Goal: Task Accomplishment & Management: Manage account settings

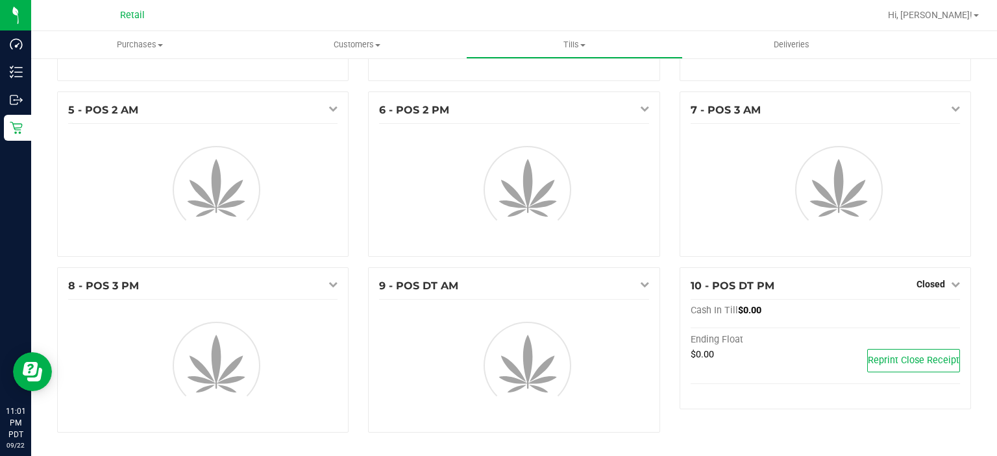
scroll to position [253, 0]
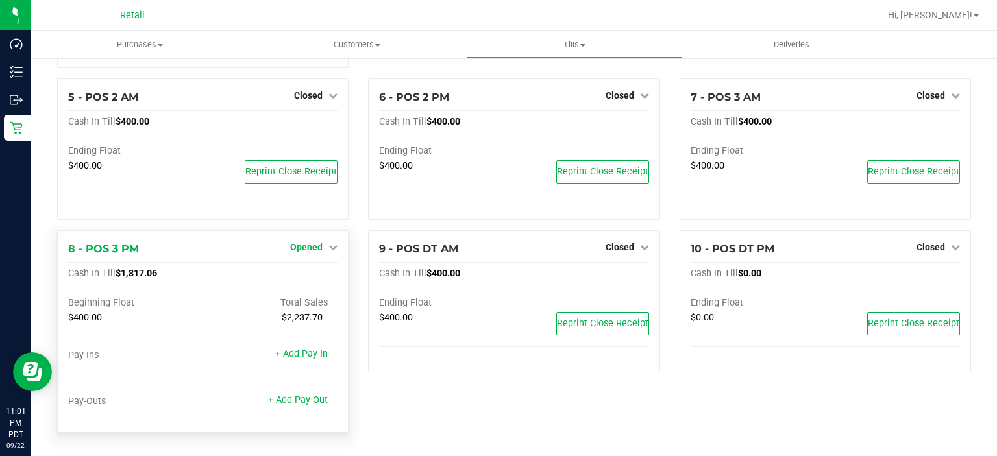
click at [310, 248] on span "Opened" at bounding box center [306, 247] width 32 height 10
click at [317, 280] on link "Close Till" at bounding box center [308, 274] width 35 height 10
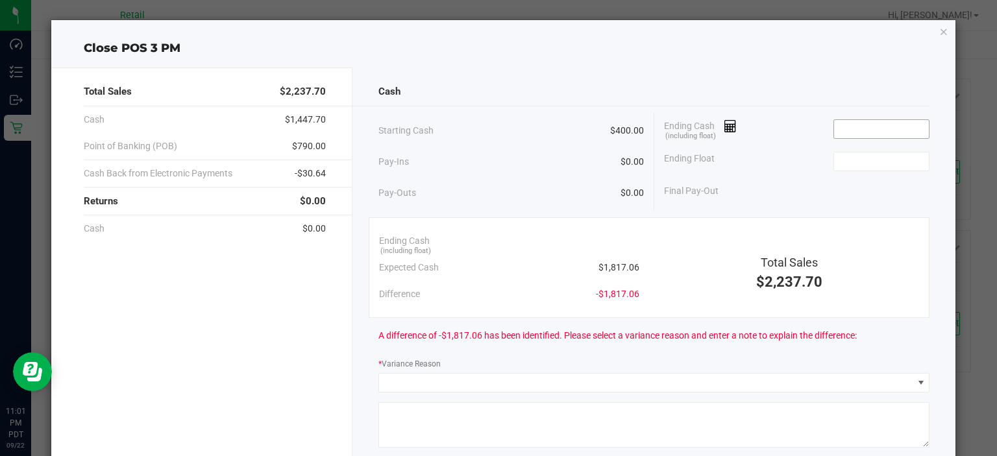
click at [874, 127] on input at bounding box center [881, 129] width 95 height 18
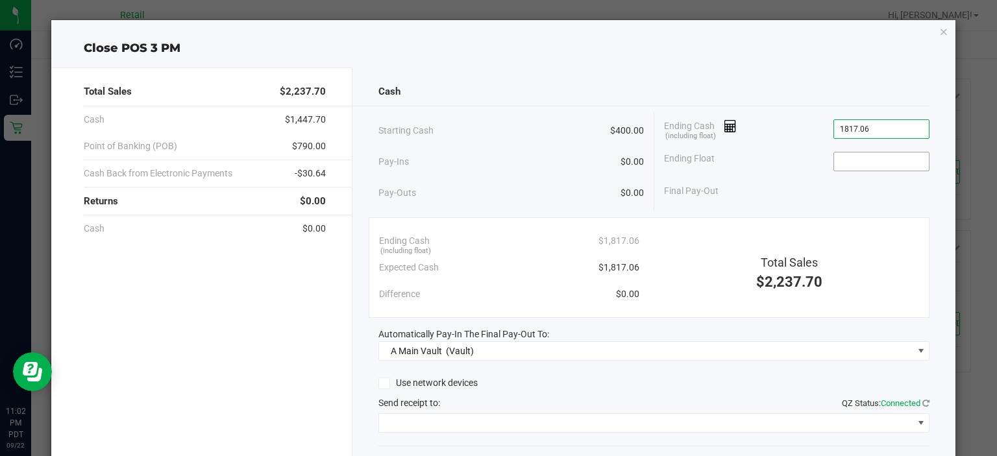
click at [872, 156] on input at bounding box center [881, 161] width 95 height 18
type input "$1,817.06"
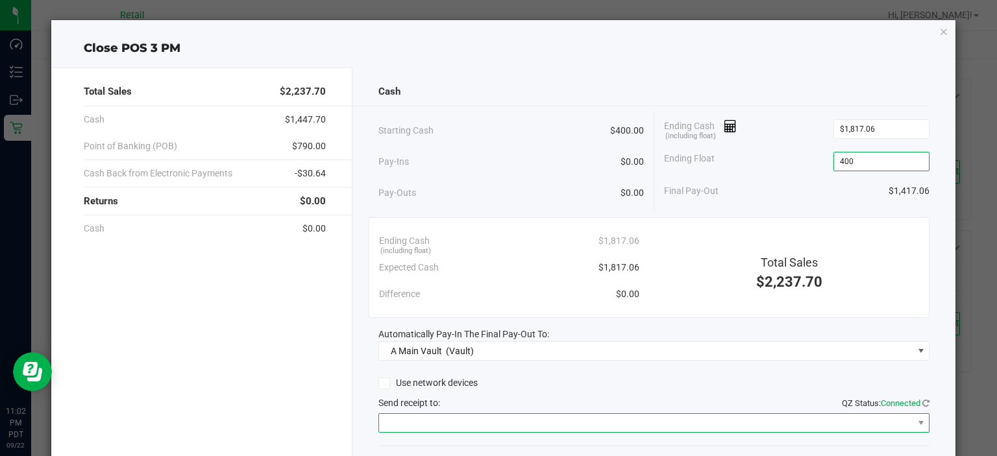
click at [518, 419] on span at bounding box center [645, 423] width 533 height 18
type input "$400.00"
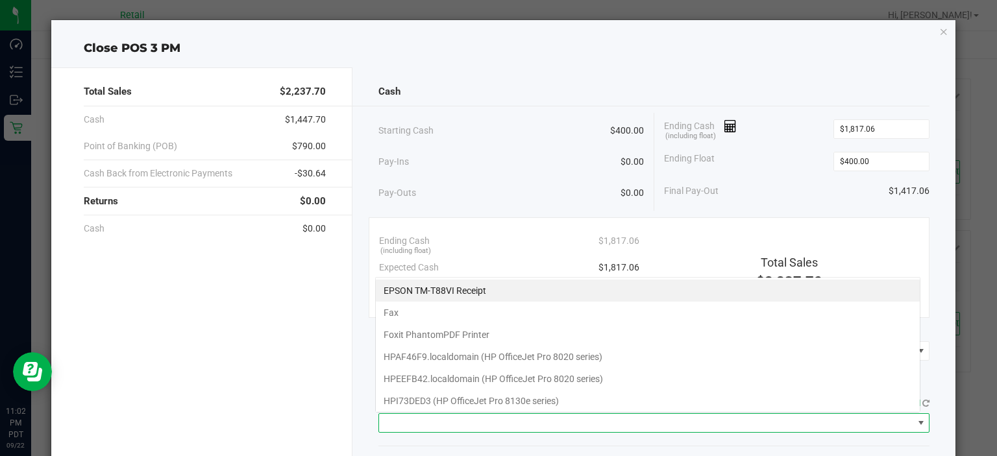
scroll to position [19, 545]
click at [442, 289] on Receipt "EPSON TM-T88VI Receipt" at bounding box center [648, 291] width 544 height 22
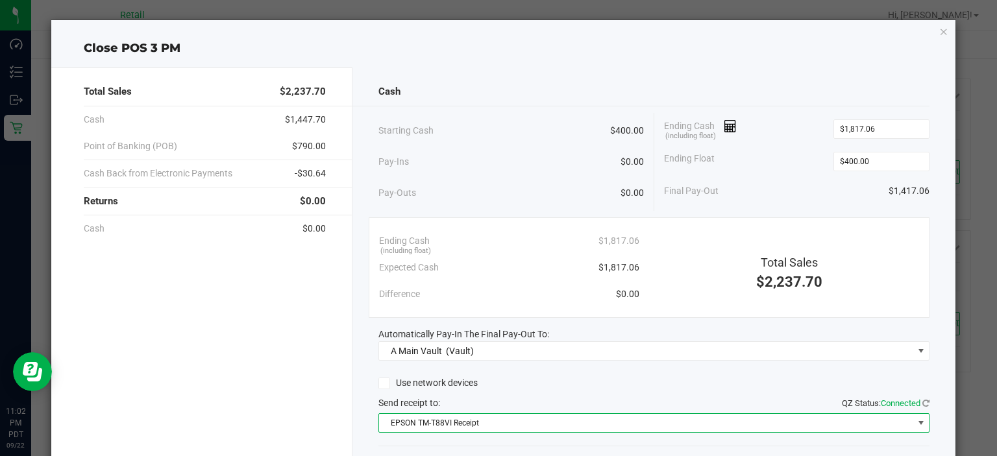
scroll to position [80, 0]
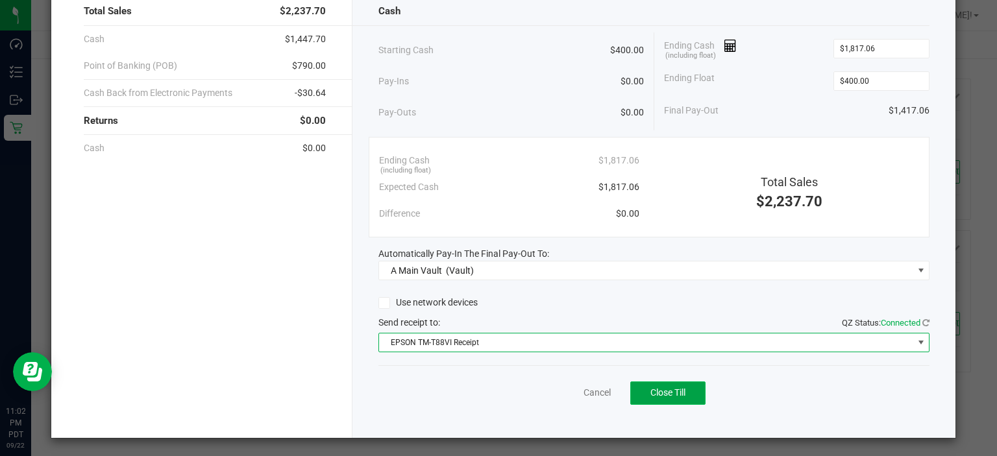
click at [672, 395] on span "Close Till" at bounding box center [667, 392] width 35 height 10
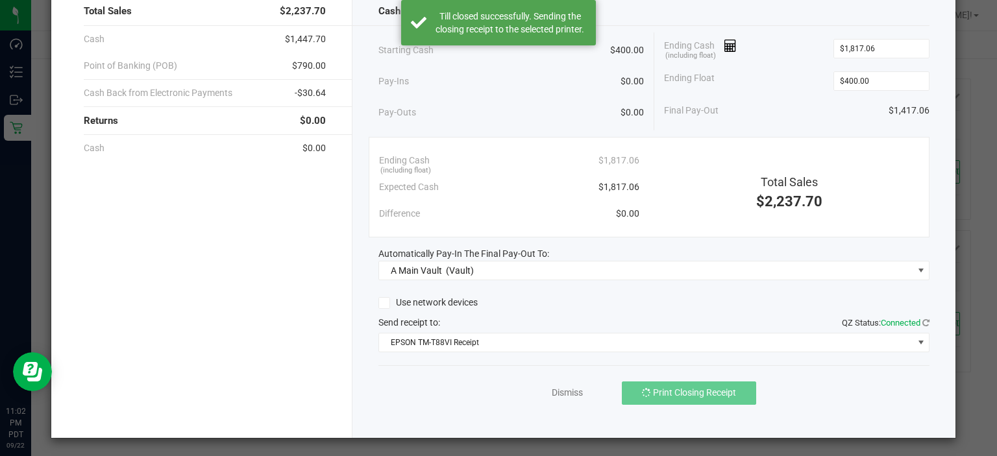
scroll to position [0, 0]
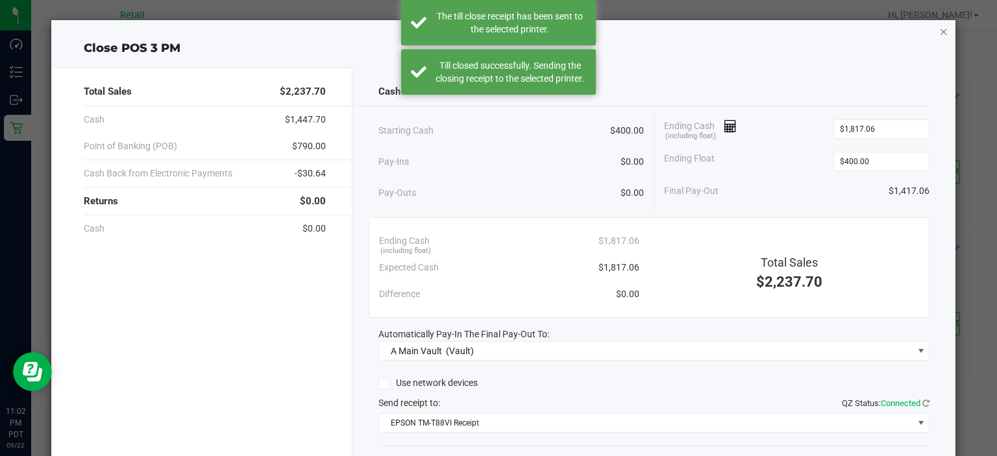
click at [939, 32] on icon "button" at bounding box center [943, 31] width 9 height 16
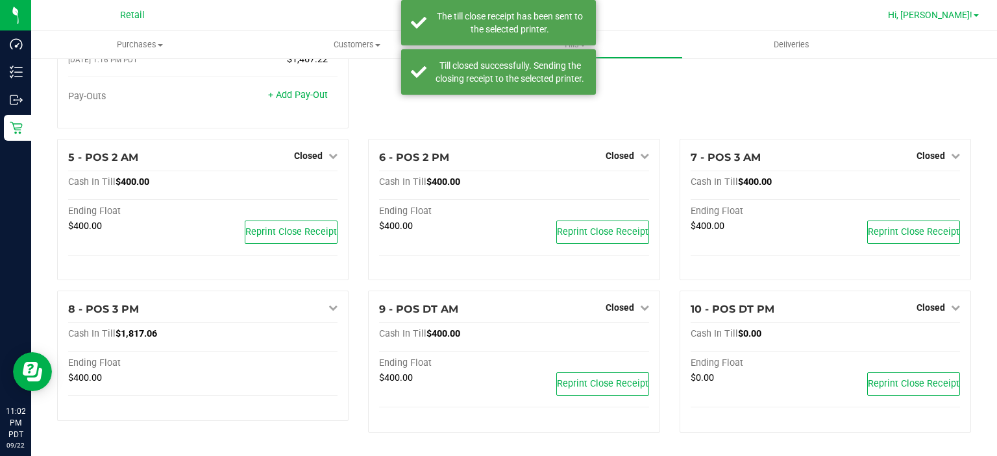
click at [964, 14] on span "Hi, [PERSON_NAME]!" at bounding box center [930, 15] width 84 height 10
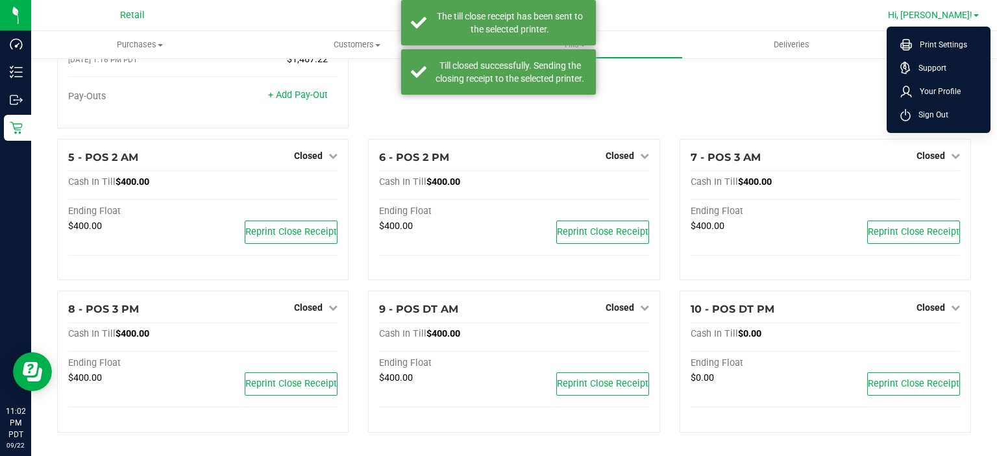
click at [952, 125] on li "Sign Out" at bounding box center [938, 114] width 97 height 23
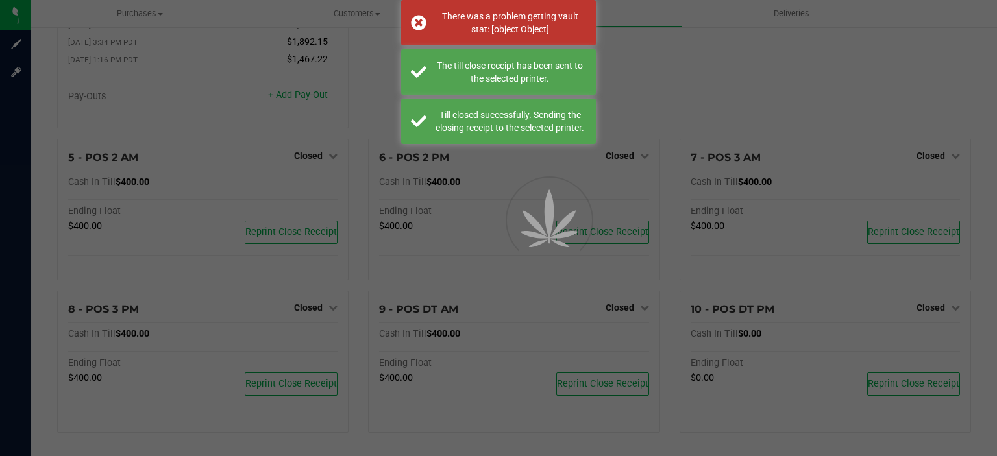
scroll to position [161, 0]
